Goal: Find contact information: Find contact information

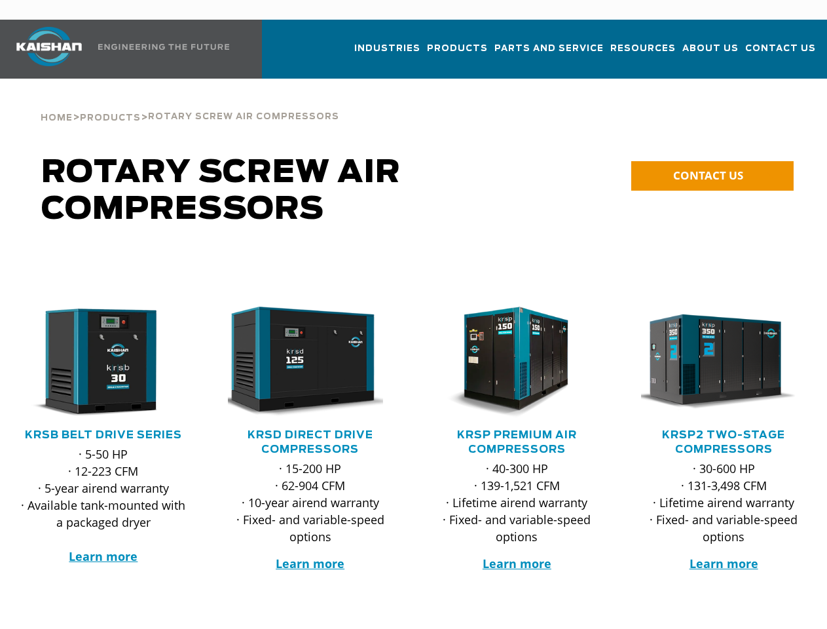
click at [414, 314] on div at bounding box center [517, 431] width 207 height 354
click at [712, 168] on span "CONTACT US" at bounding box center [708, 175] width 70 height 15
click at [414, 314] on div at bounding box center [517, 431] width 207 height 354
click at [712, 168] on span "CONTACT US" at bounding box center [708, 175] width 70 height 15
